Goal: Navigation & Orientation: Find specific page/section

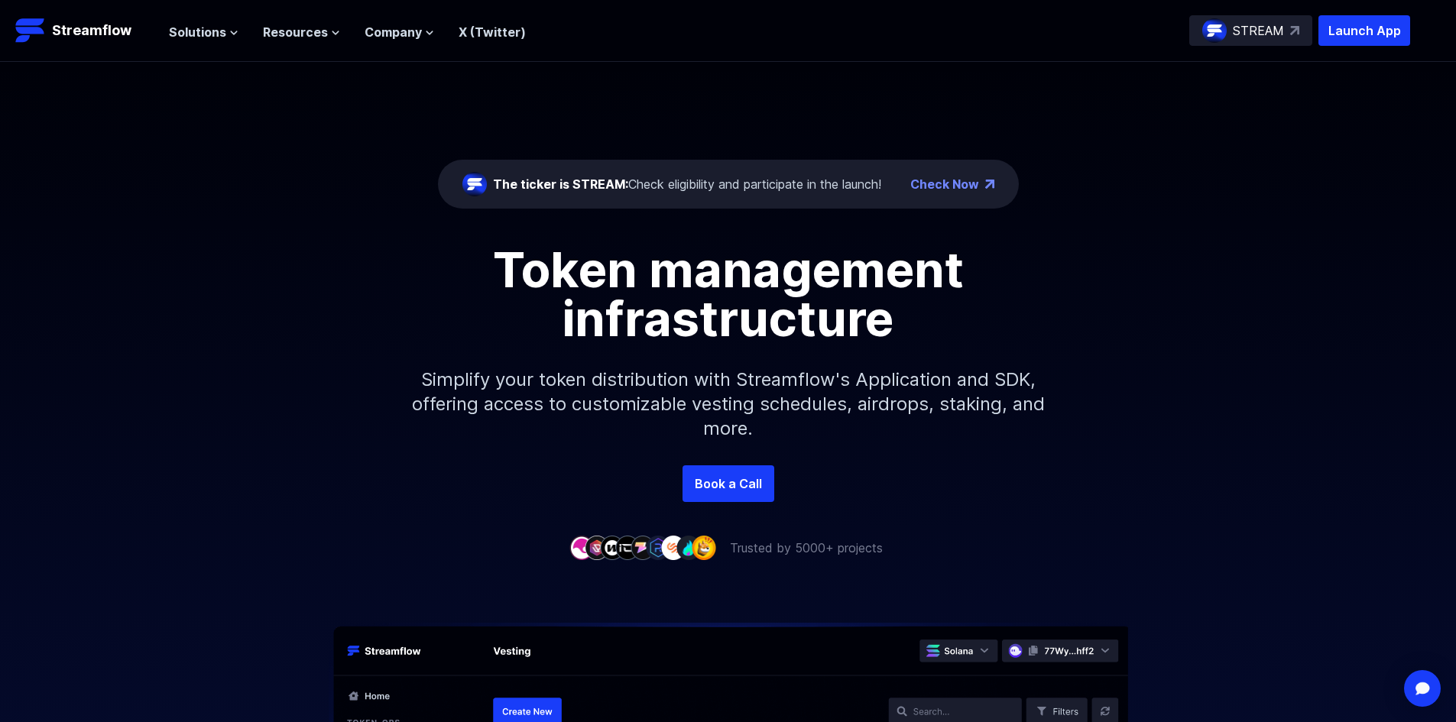
click at [225, 18] on div "Solutions Overview Streamflow features an all-in-one token distribution platfor…" at bounding box center [347, 30] width 357 height 31
click at [225, 21] on nav "Solutions Overview Streamflow features an all-in-one token distribution platfor…" at bounding box center [347, 31] width 357 height 21
click at [224, 24] on button "Solutions" at bounding box center [204, 32] width 70 height 18
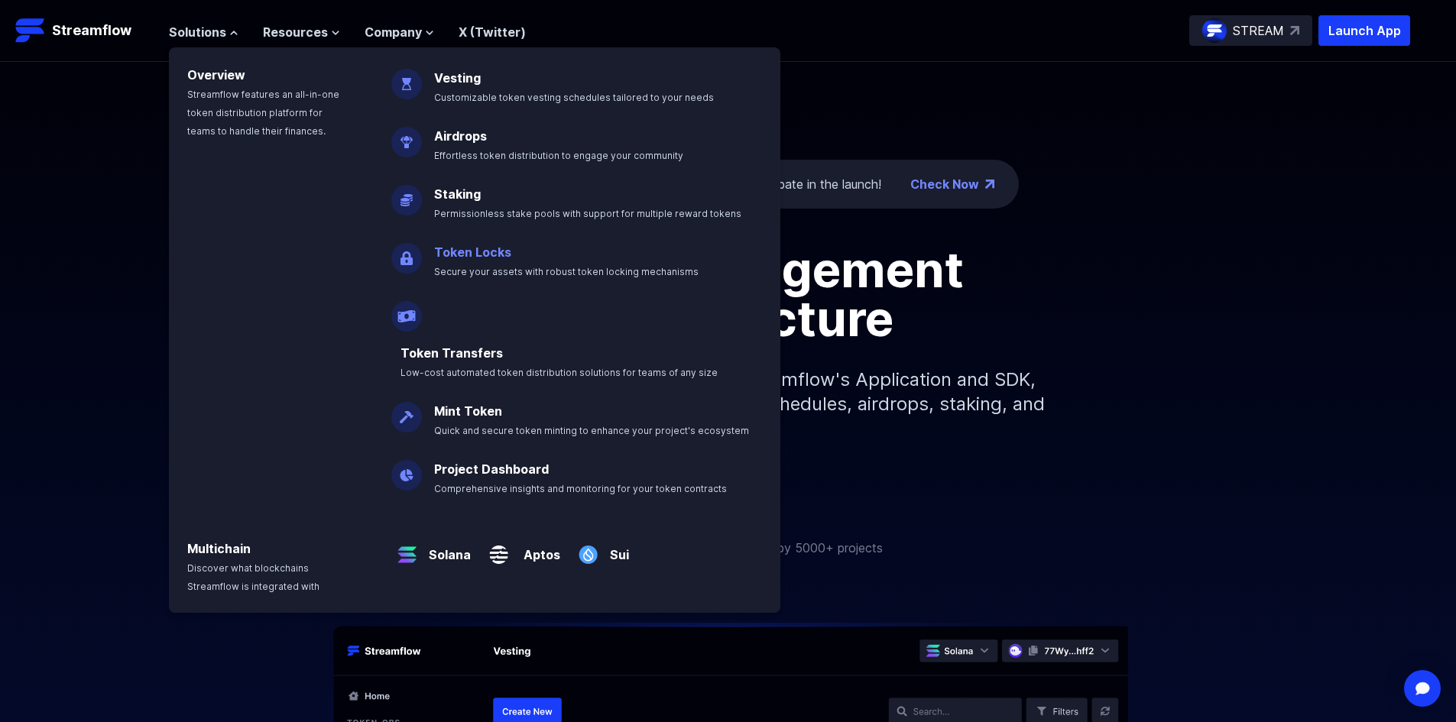
click at [461, 258] on link "Token Locks" at bounding box center [472, 252] width 77 height 15
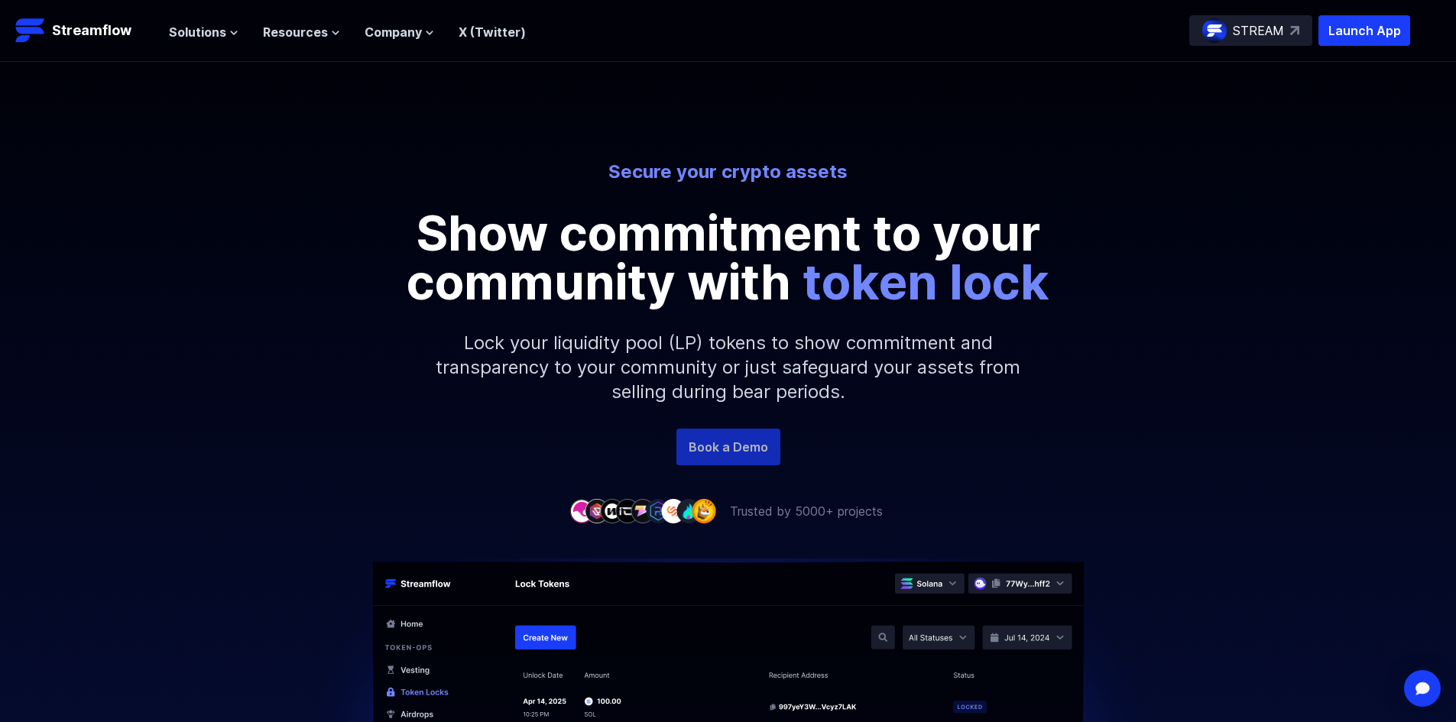
click at [721, 449] on link "Book a Demo" at bounding box center [728, 447] width 104 height 37
click at [1338, 34] on p "Launch App" at bounding box center [1364, 30] width 92 height 31
